Goal: Check status

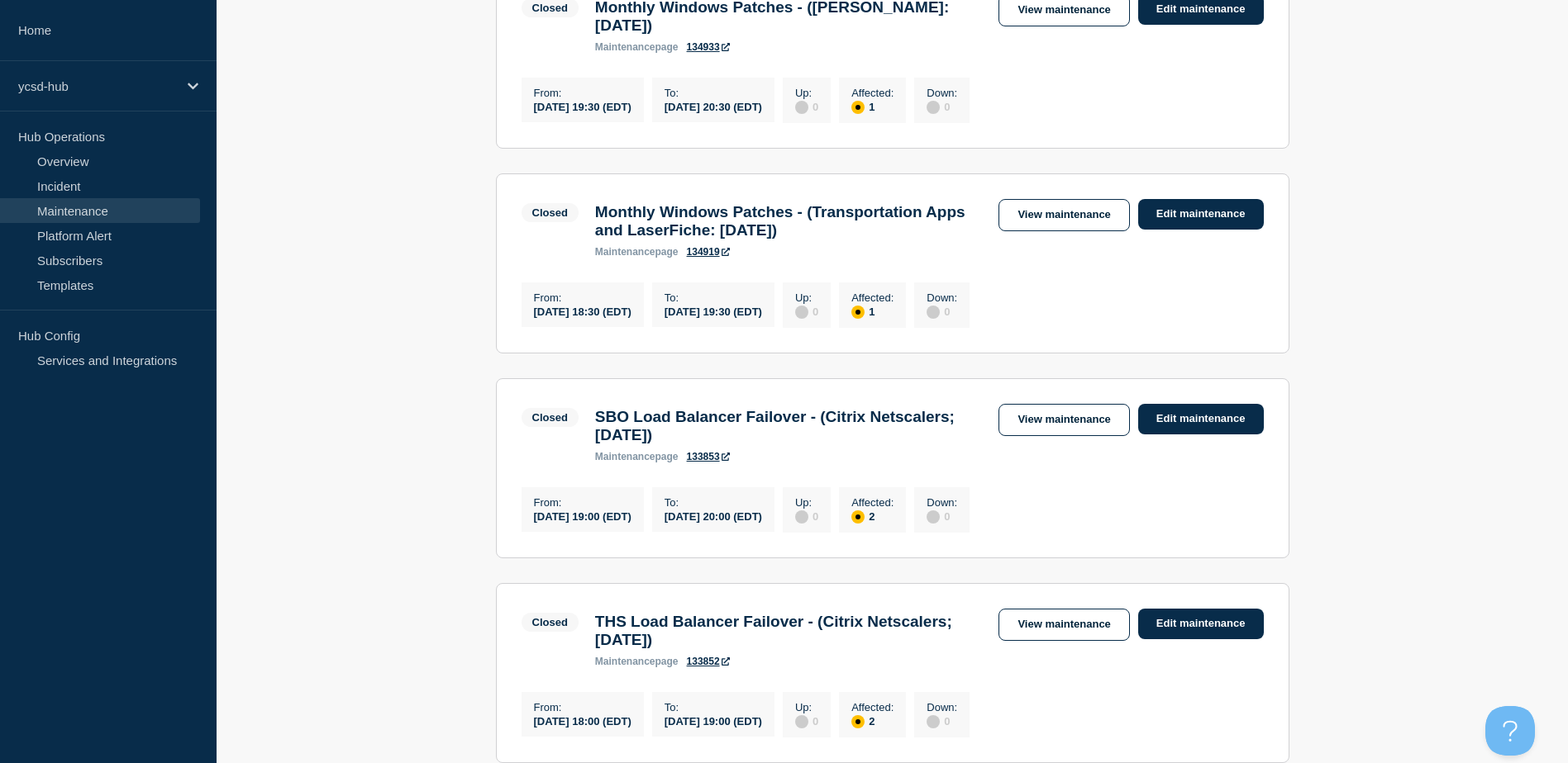
click at [1376, 256] on main "All dates Filter Closed 1 Affected Monthly Windows Patches - ([PERSON_NAME]: [D…" at bounding box center [892, 718] width 1351 height 2080
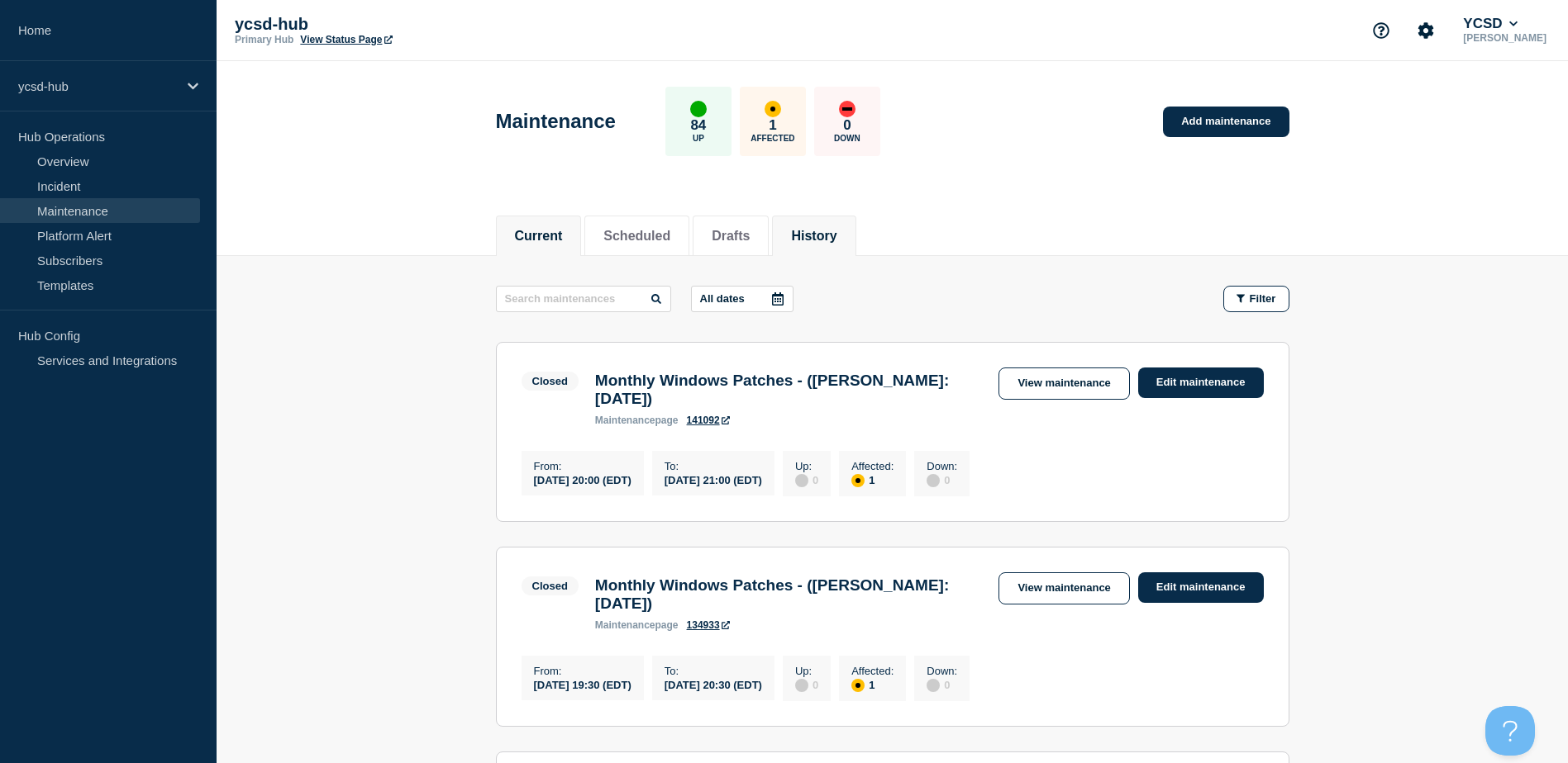
click at [558, 230] on button "Current" at bounding box center [538, 237] width 48 height 15
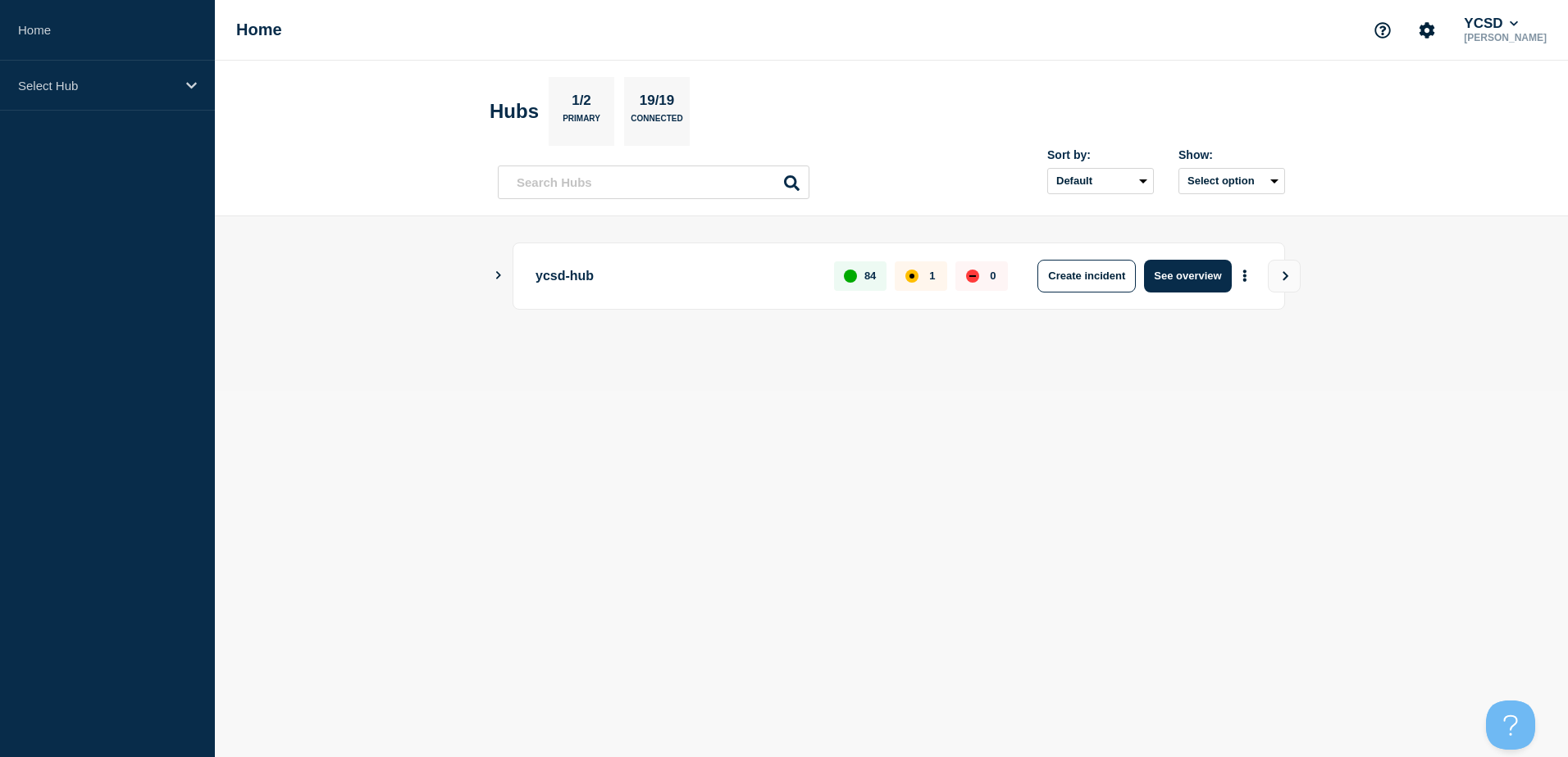
click at [901, 396] on body "Home Select Hub Home YCSD Garry Rodman Hubs 1/2 Primary 19/19 Connected Sort by…" at bounding box center [784, 378] width 1568 height 757
click at [451, 535] on body "Home Select Hub Home YCSD Garry Rodman Hubs 1/2 Primary 19/19 Connected Sort by…" at bounding box center [784, 378] width 1568 height 757
